Goal: Task Accomplishment & Management: Manage account settings

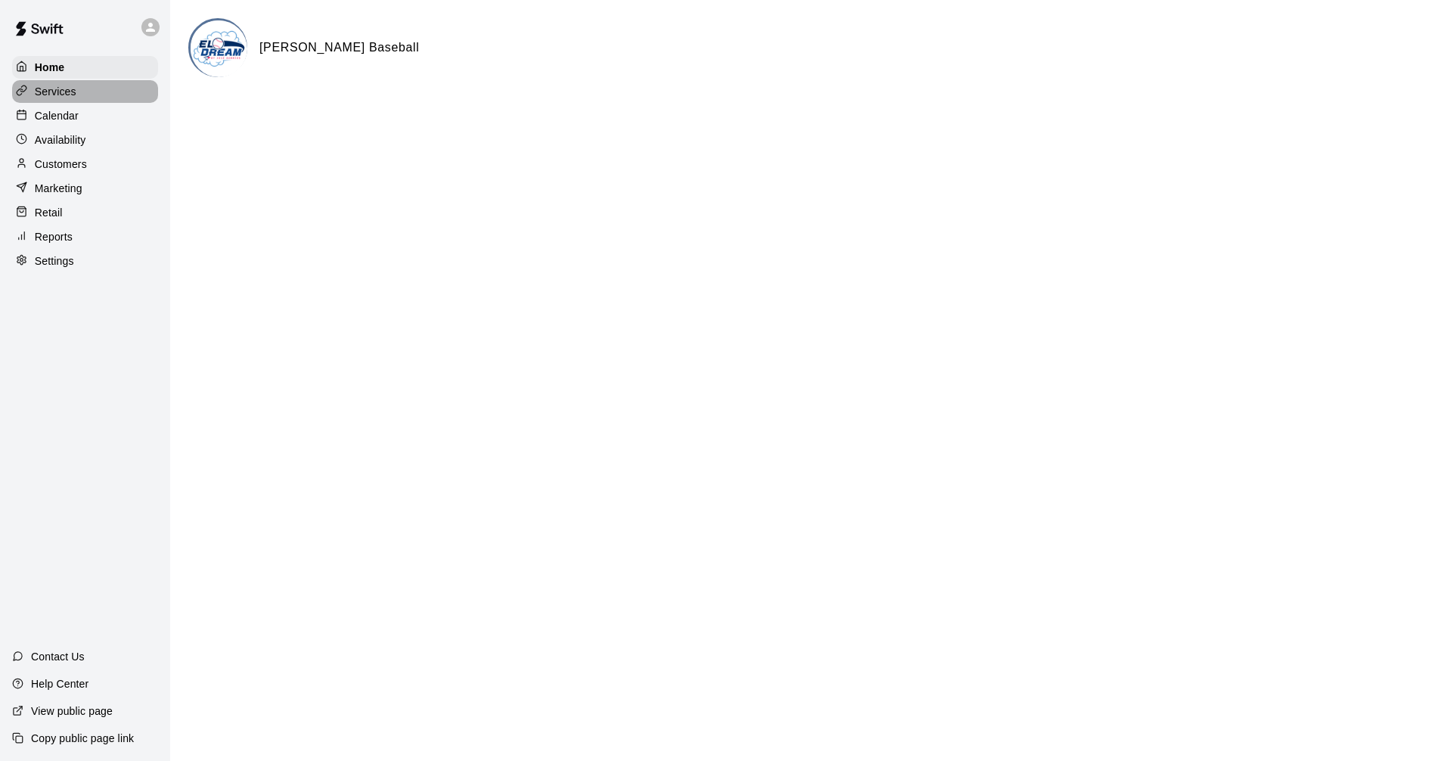
click at [55, 99] on p "Services" at bounding box center [56, 91] width 42 height 15
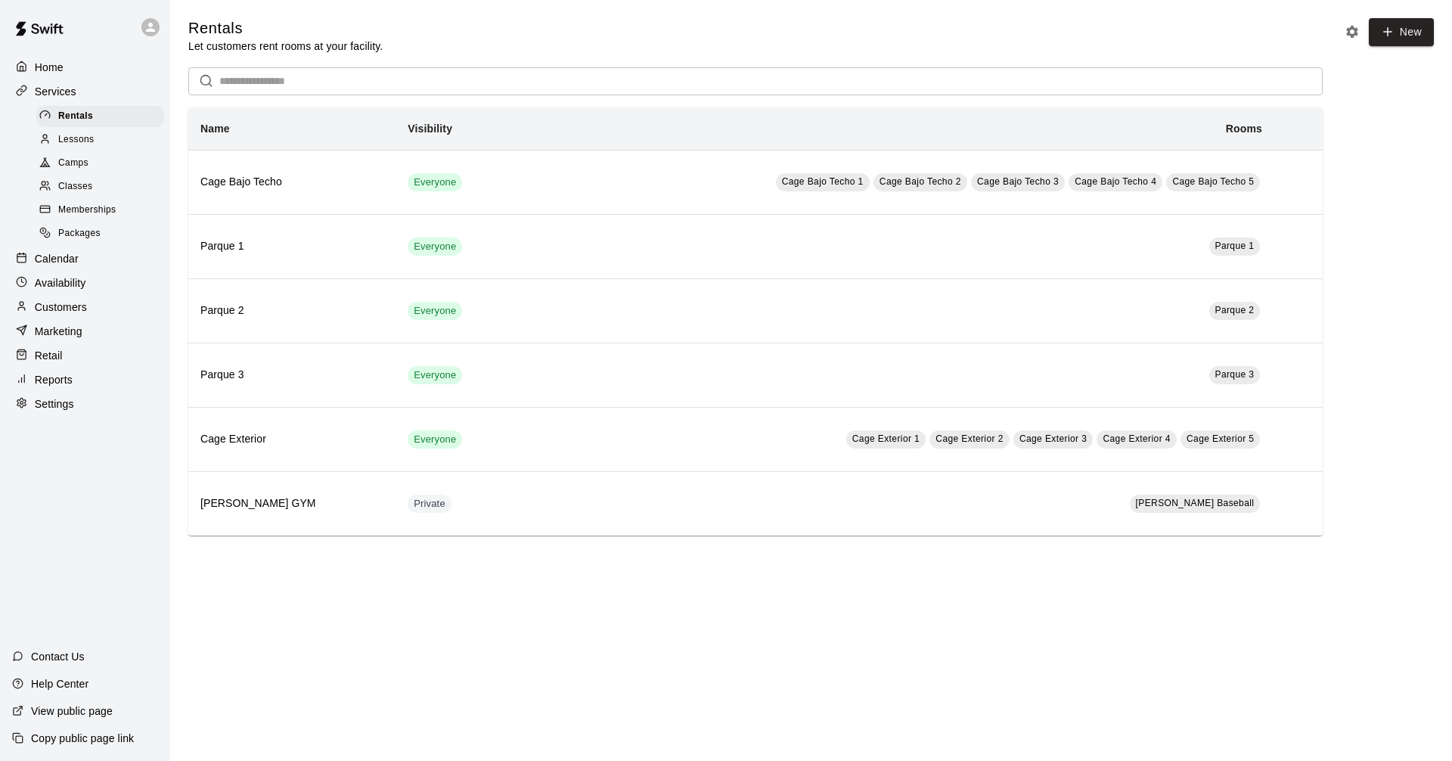
click at [59, 171] on span "Camps" at bounding box center [73, 163] width 30 height 15
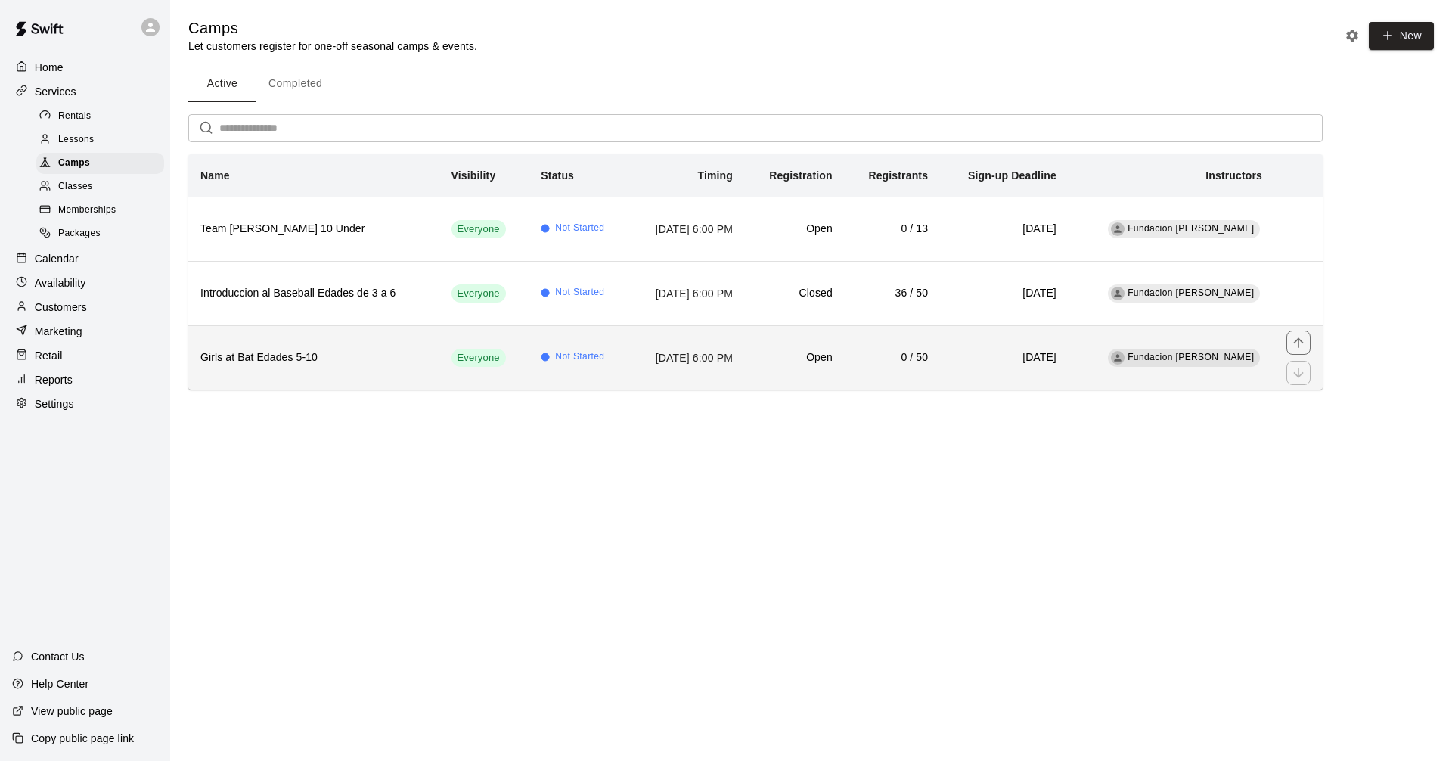
click at [321, 375] on th "Girls at Bat Edades 5-10" at bounding box center [313, 357] width 251 height 64
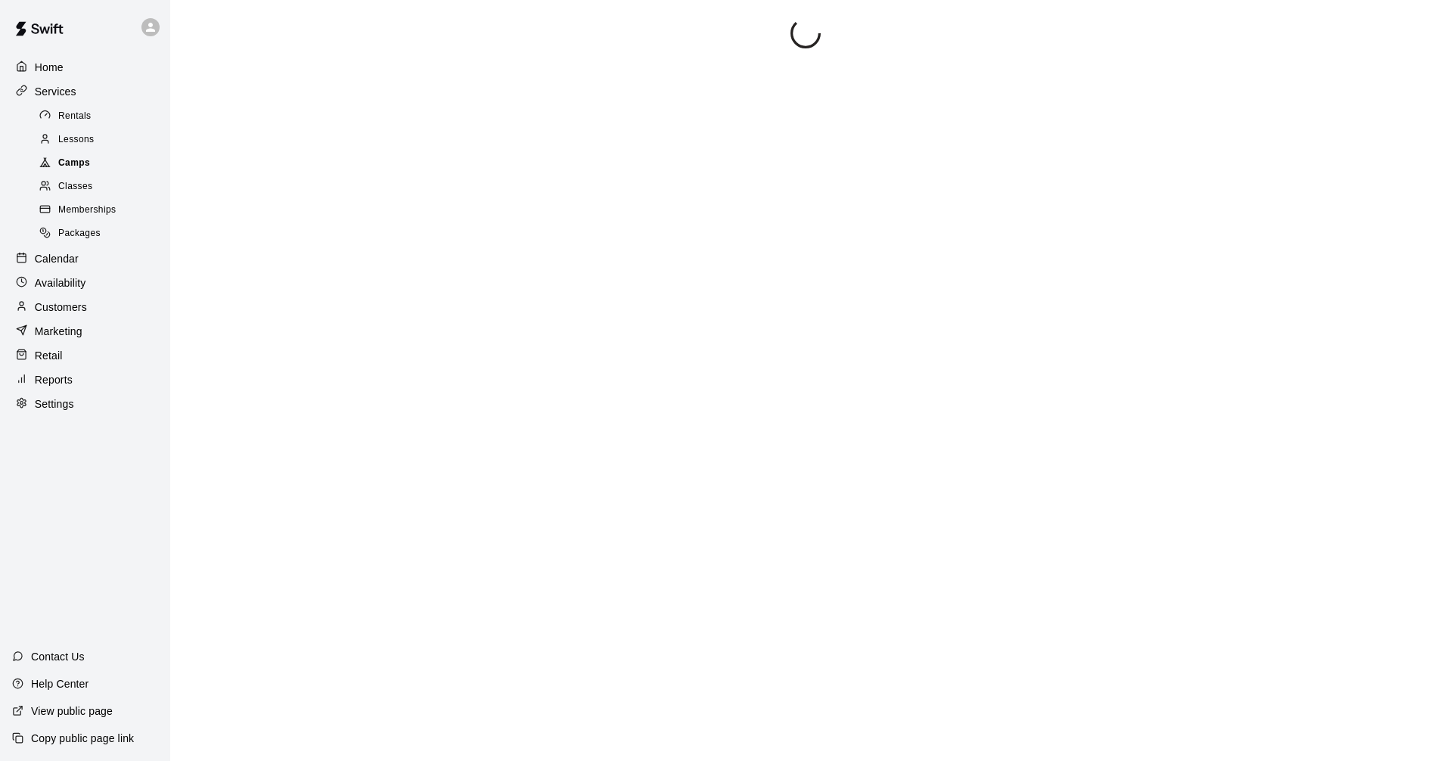
click at [85, 171] on span "Camps" at bounding box center [74, 163] width 32 height 15
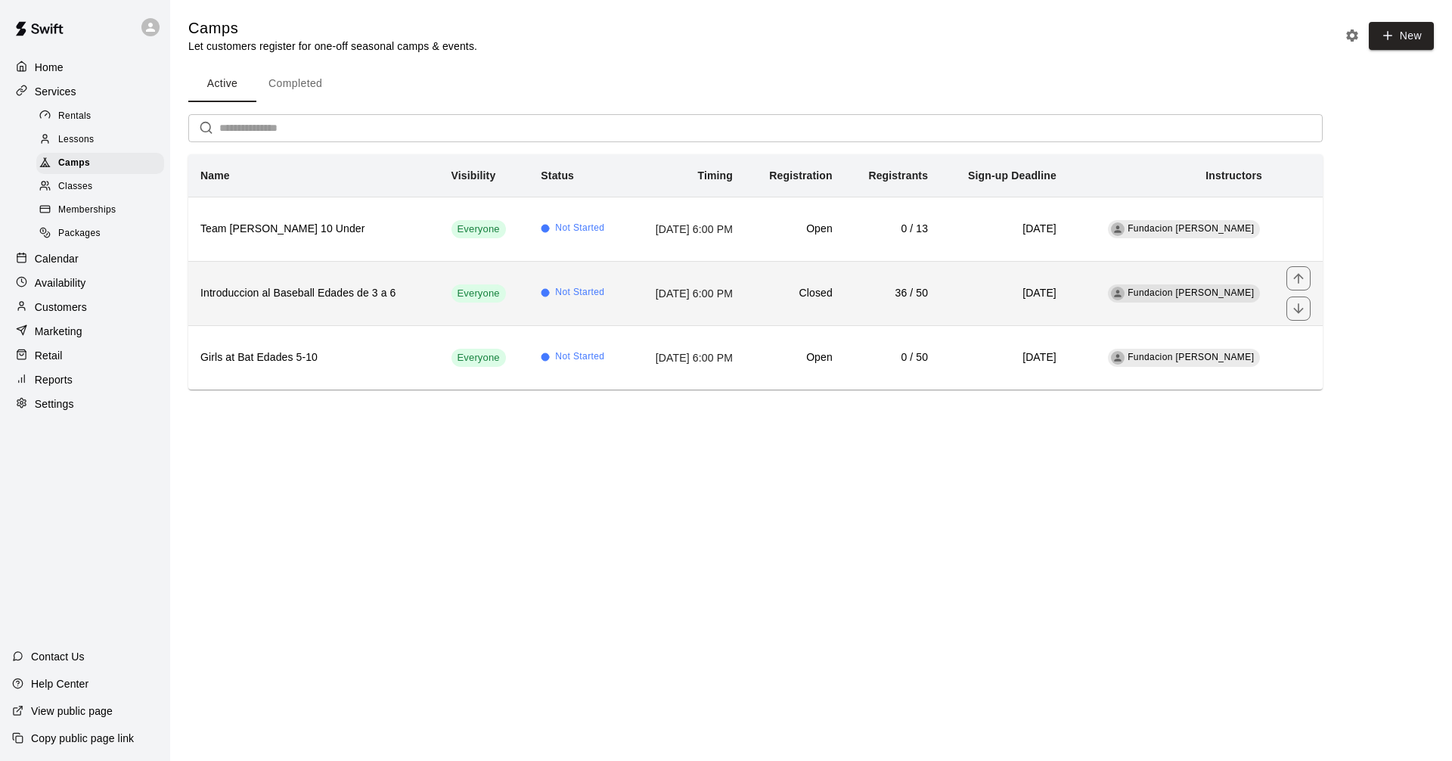
click at [337, 297] on h6 "Introduccion al Baseball Edades de 3 a 6" at bounding box center [313, 293] width 227 height 17
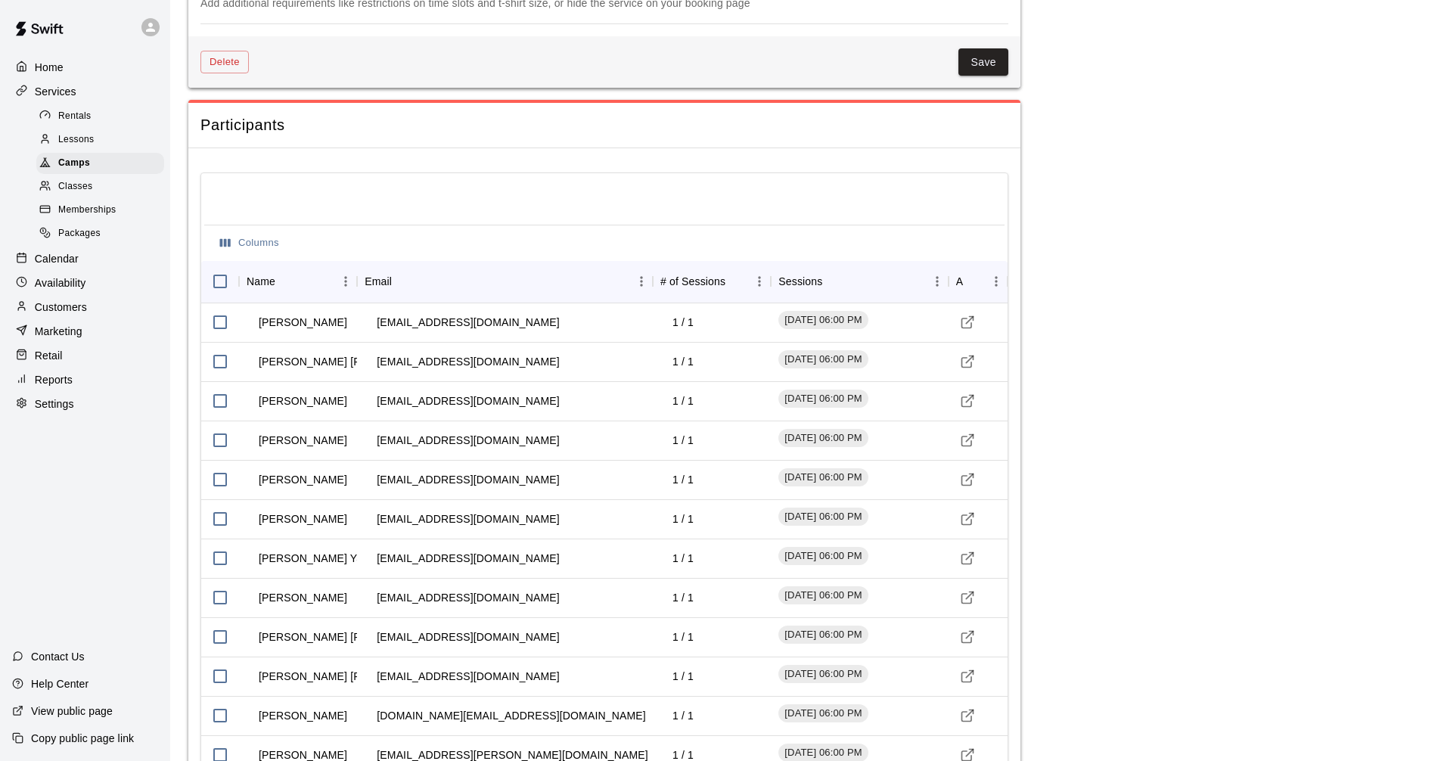
scroll to position [1286, 0]
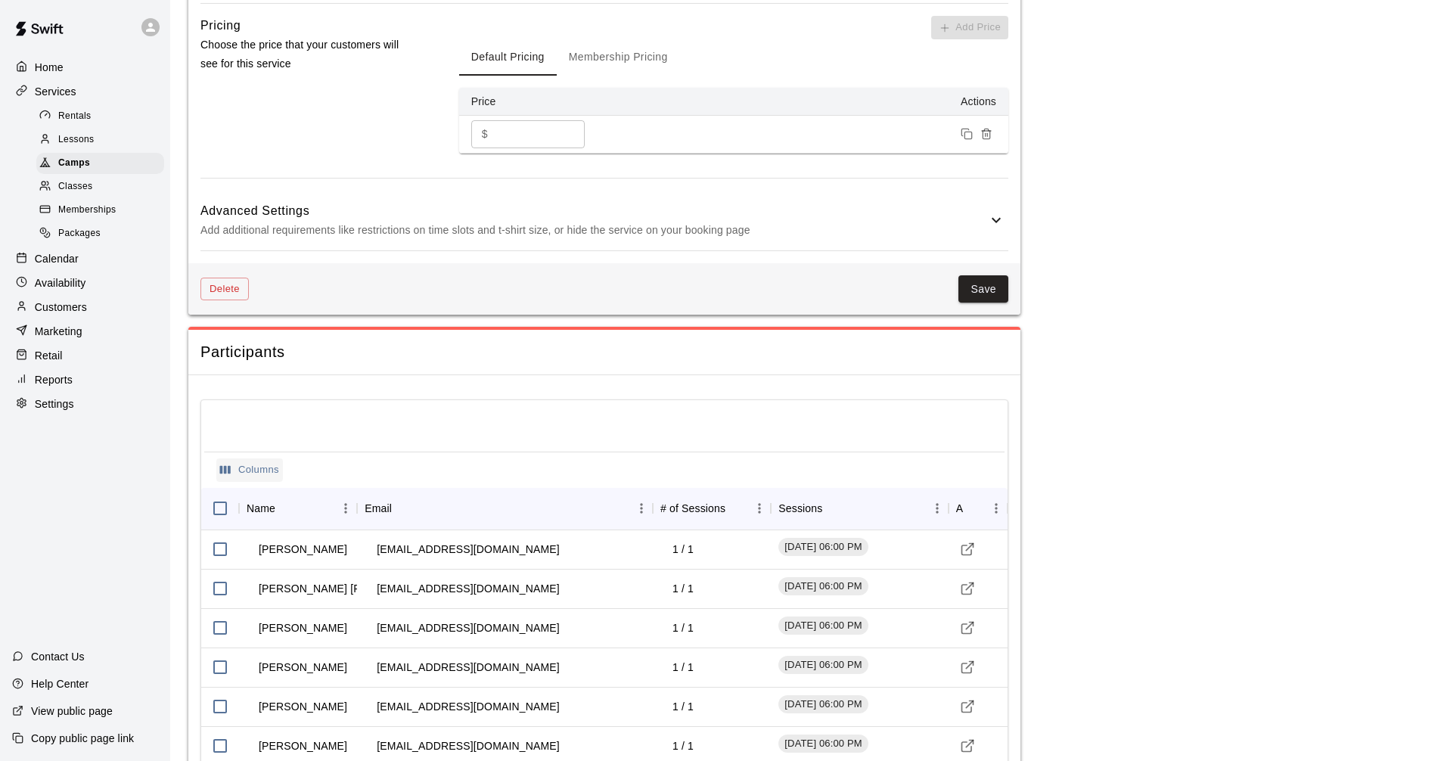
click at [232, 471] on button "Columns" at bounding box center [249, 469] width 67 height 23
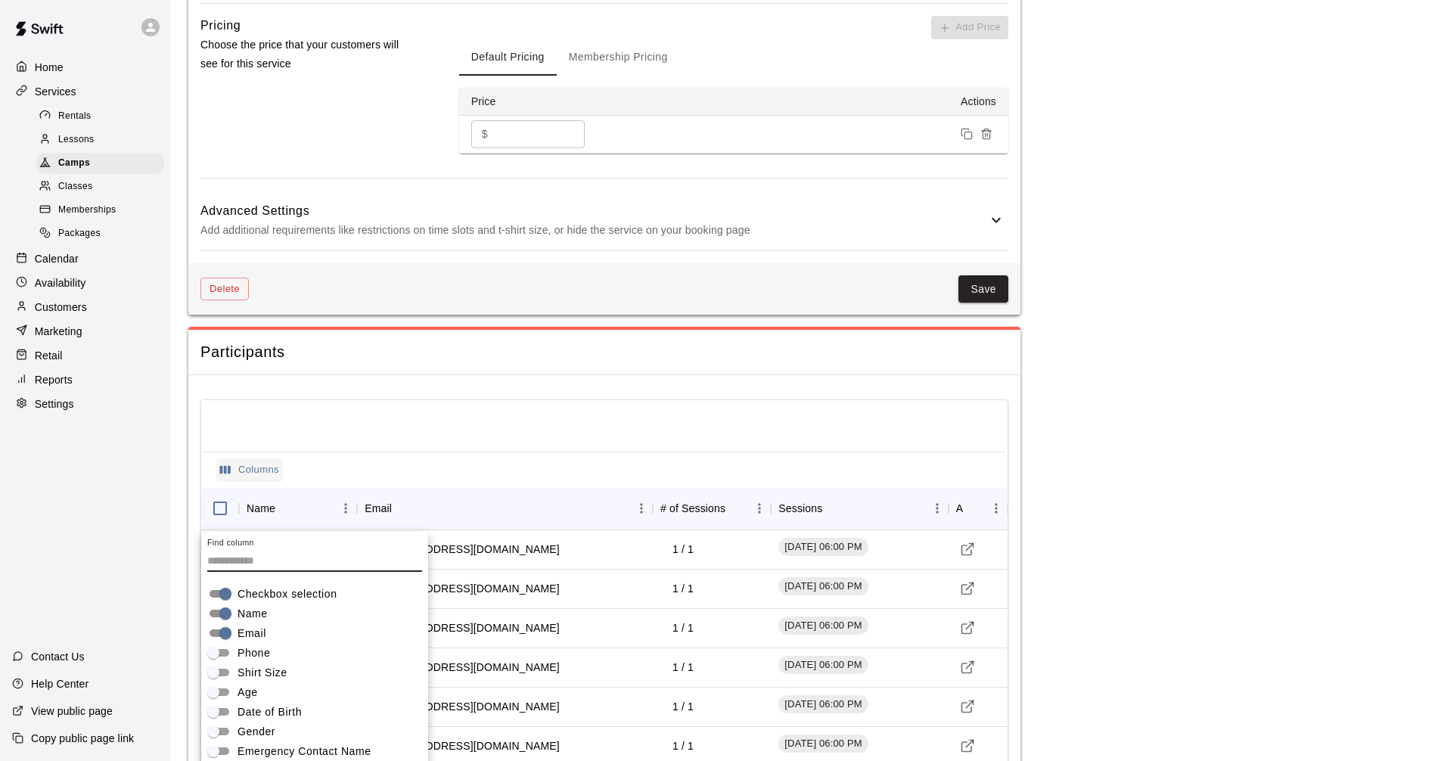
scroll to position [1397, 0]
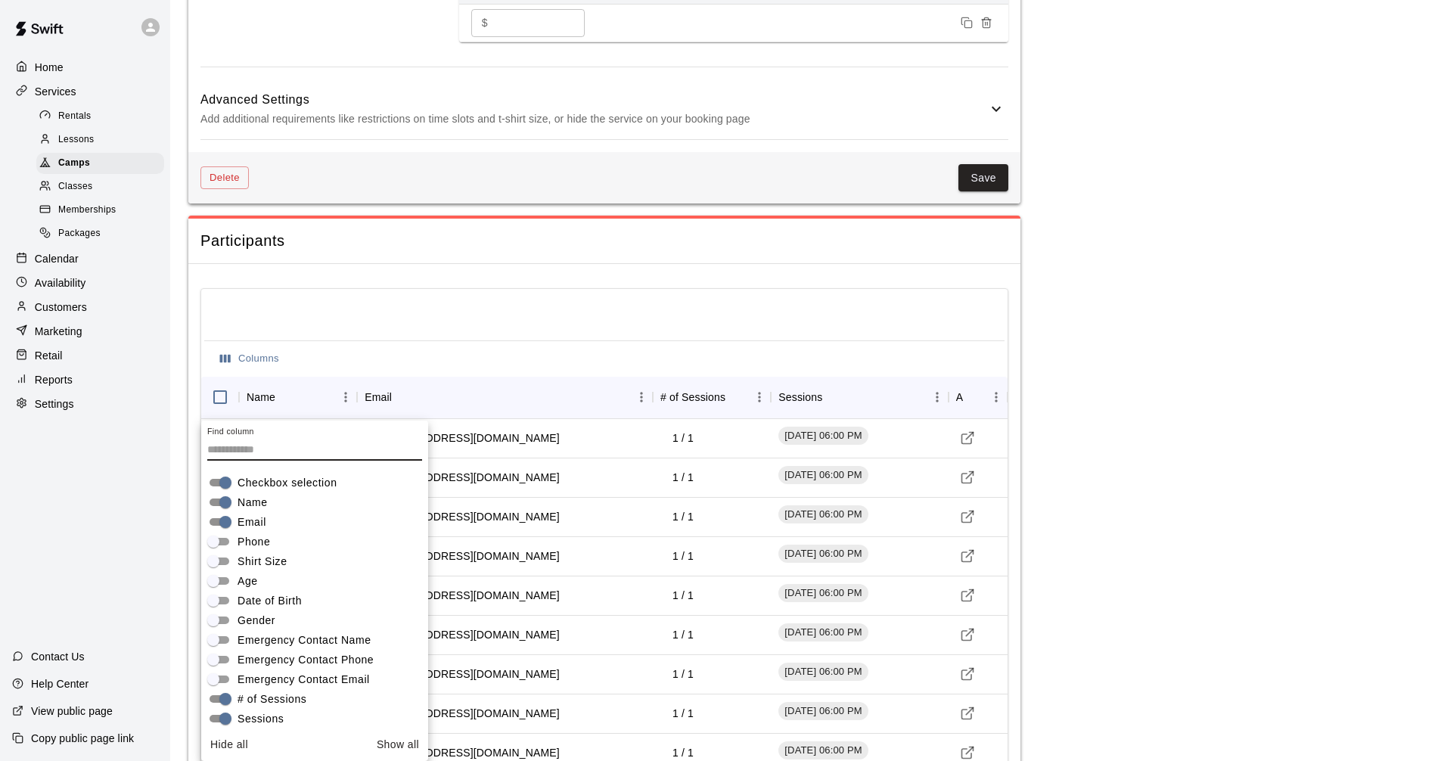
click at [242, 539] on span "Phone" at bounding box center [254, 542] width 33 height 16
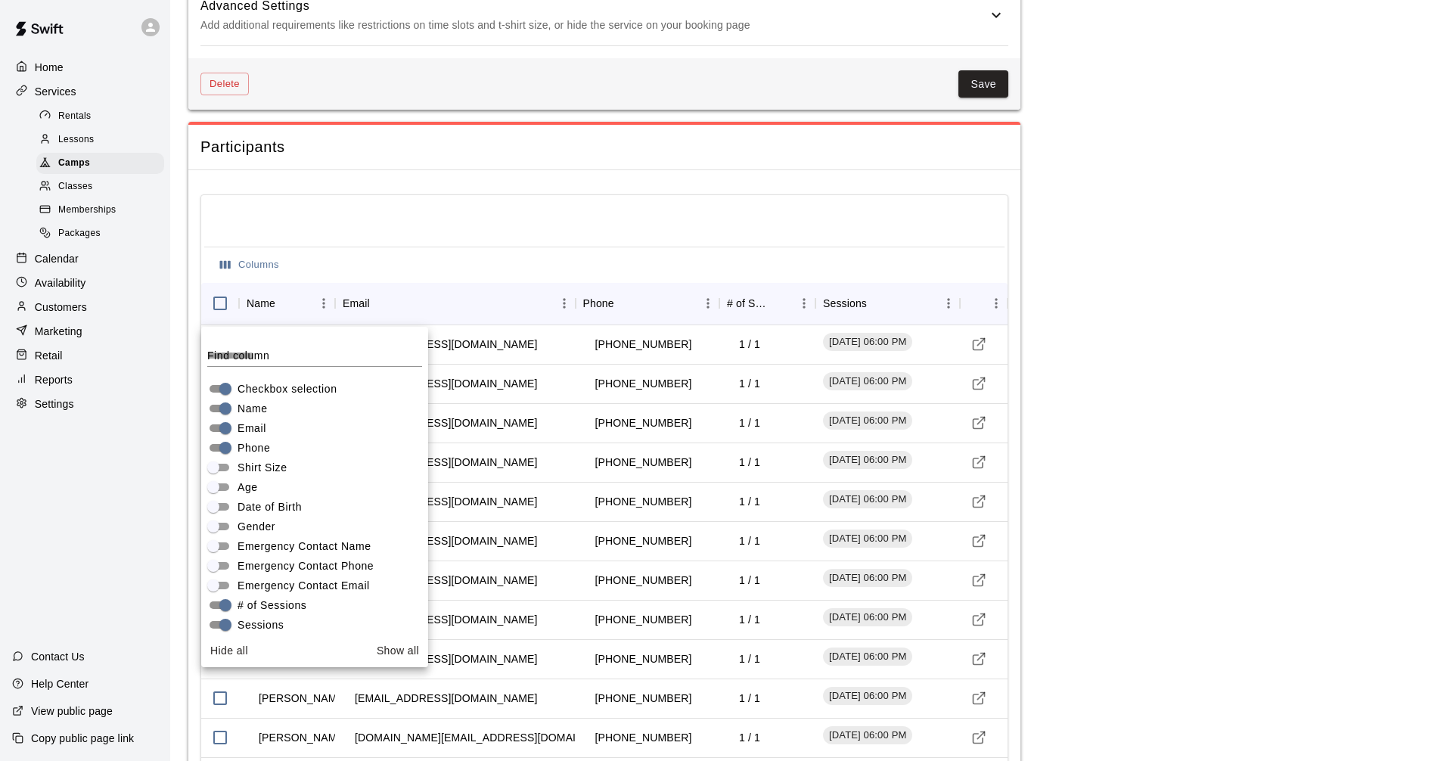
scroll to position [1624, 0]
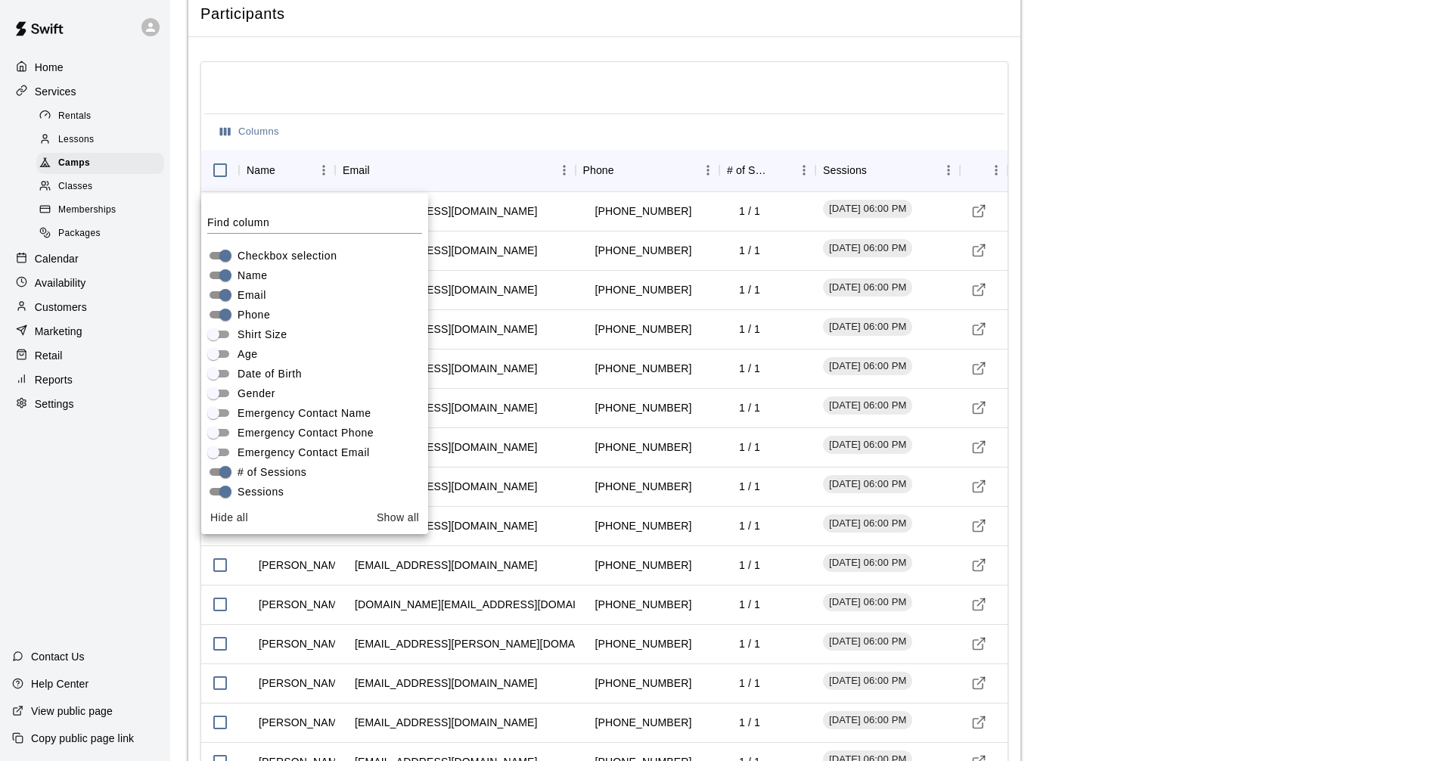
click at [1101, 540] on main "**********" at bounding box center [805, 36] width 1234 height 3285
